Goal: Task Accomplishment & Management: Complete application form

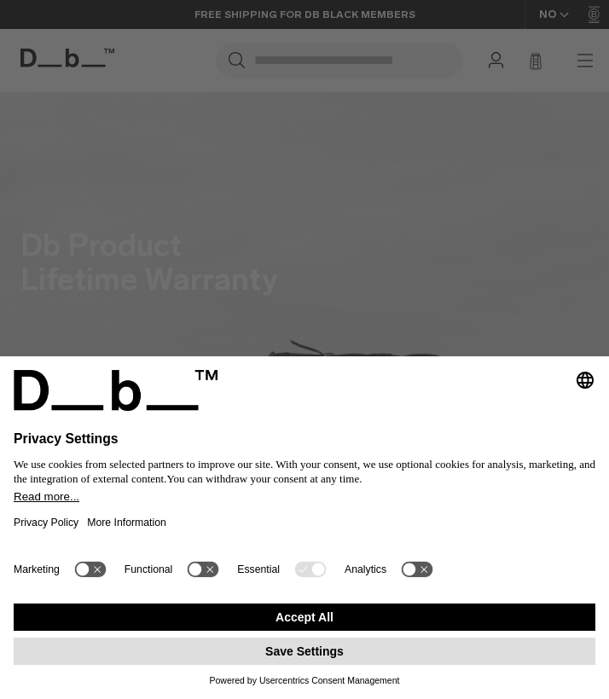
click at [296, 662] on button "Save Settings" at bounding box center [304, 651] width 581 height 27
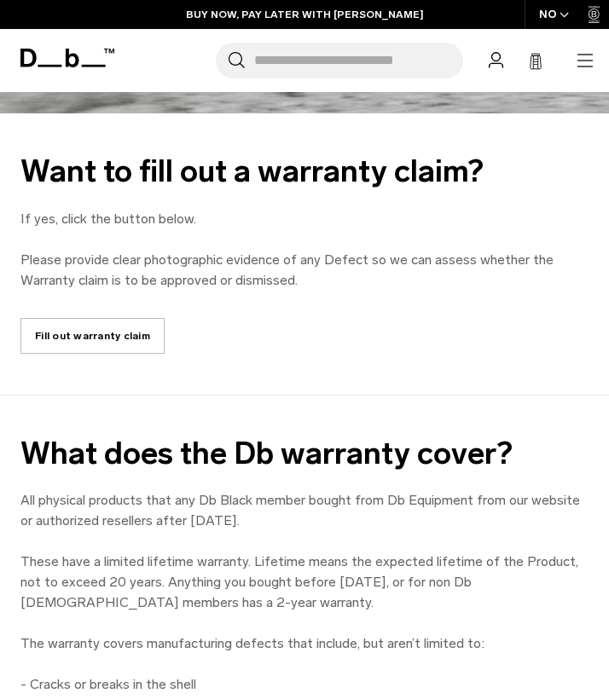
scroll to position [527, 0]
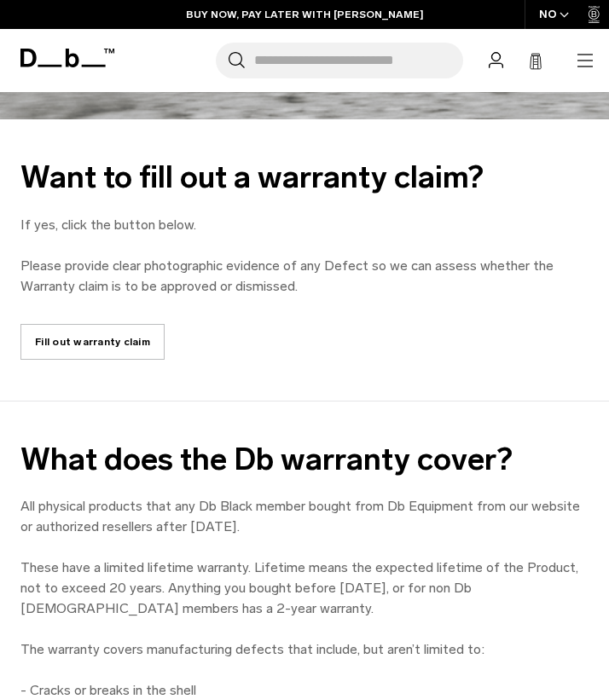
click at [119, 342] on link "Fill out warranty claim" at bounding box center [92, 342] width 144 height 36
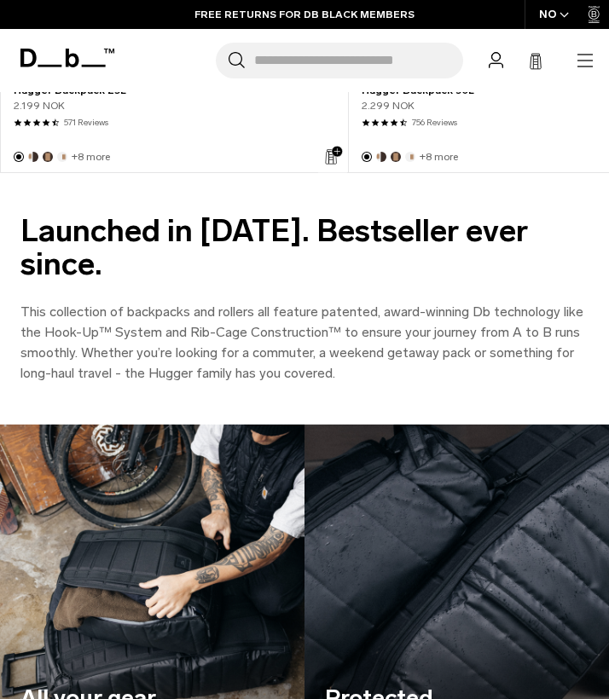
scroll to position [2051, 0]
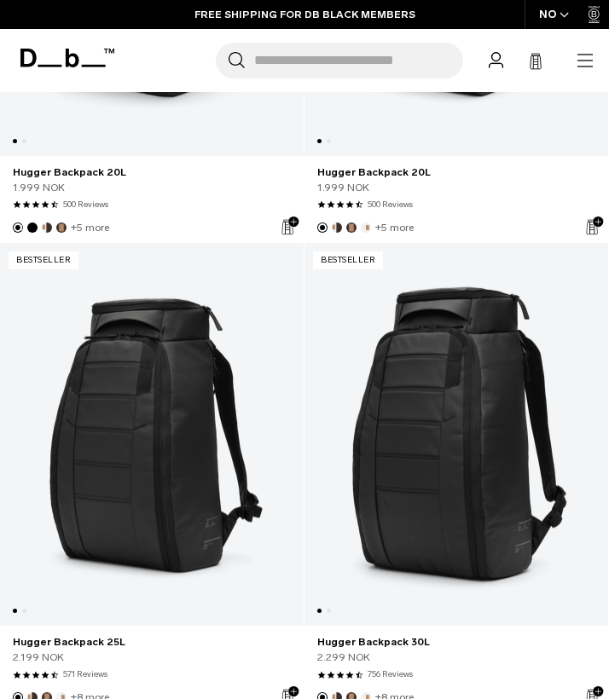
scroll to position [1229, 0]
